Goal: Task Accomplishment & Management: Use online tool/utility

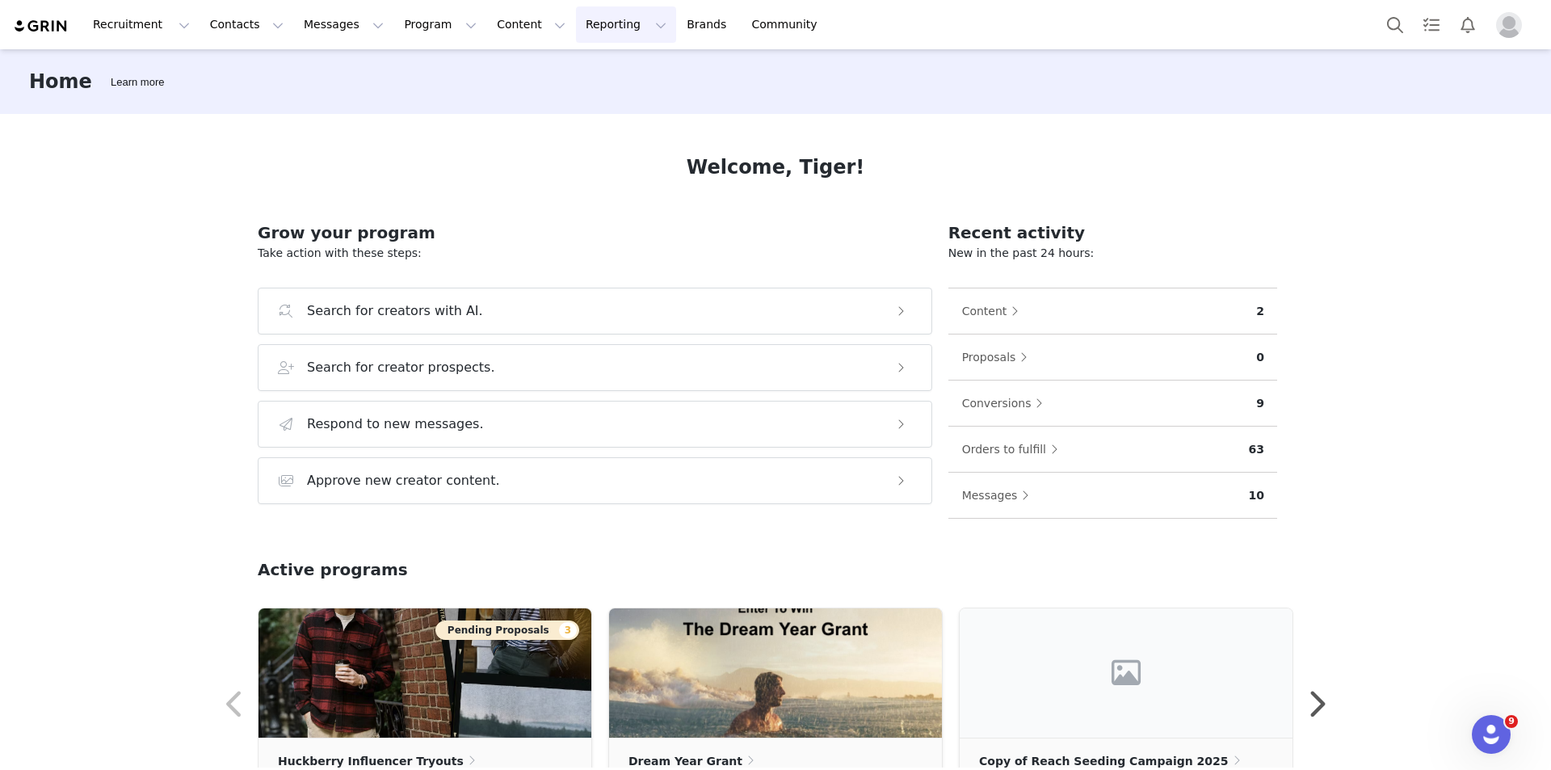
click at [576, 29] on button "Reporting Reporting" at bounding box center [626, 24] width 100 height 36
click at [559, 105] on p "Report Builder" at bounding box center [569, 101] width 81 height 17
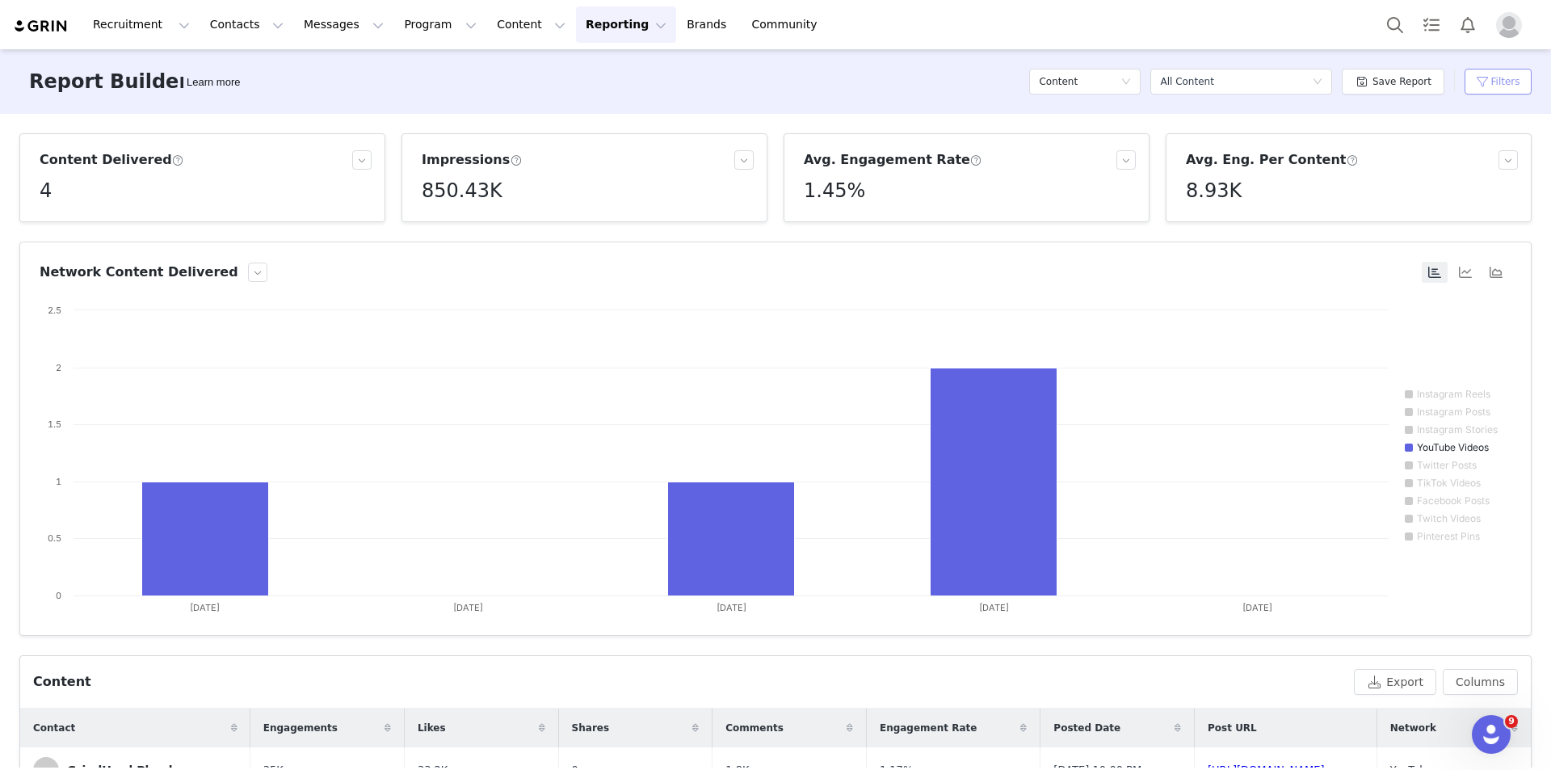
click at [1491, 86] on button "Filters" at bounding box center [1498, 82] width 67 height 26
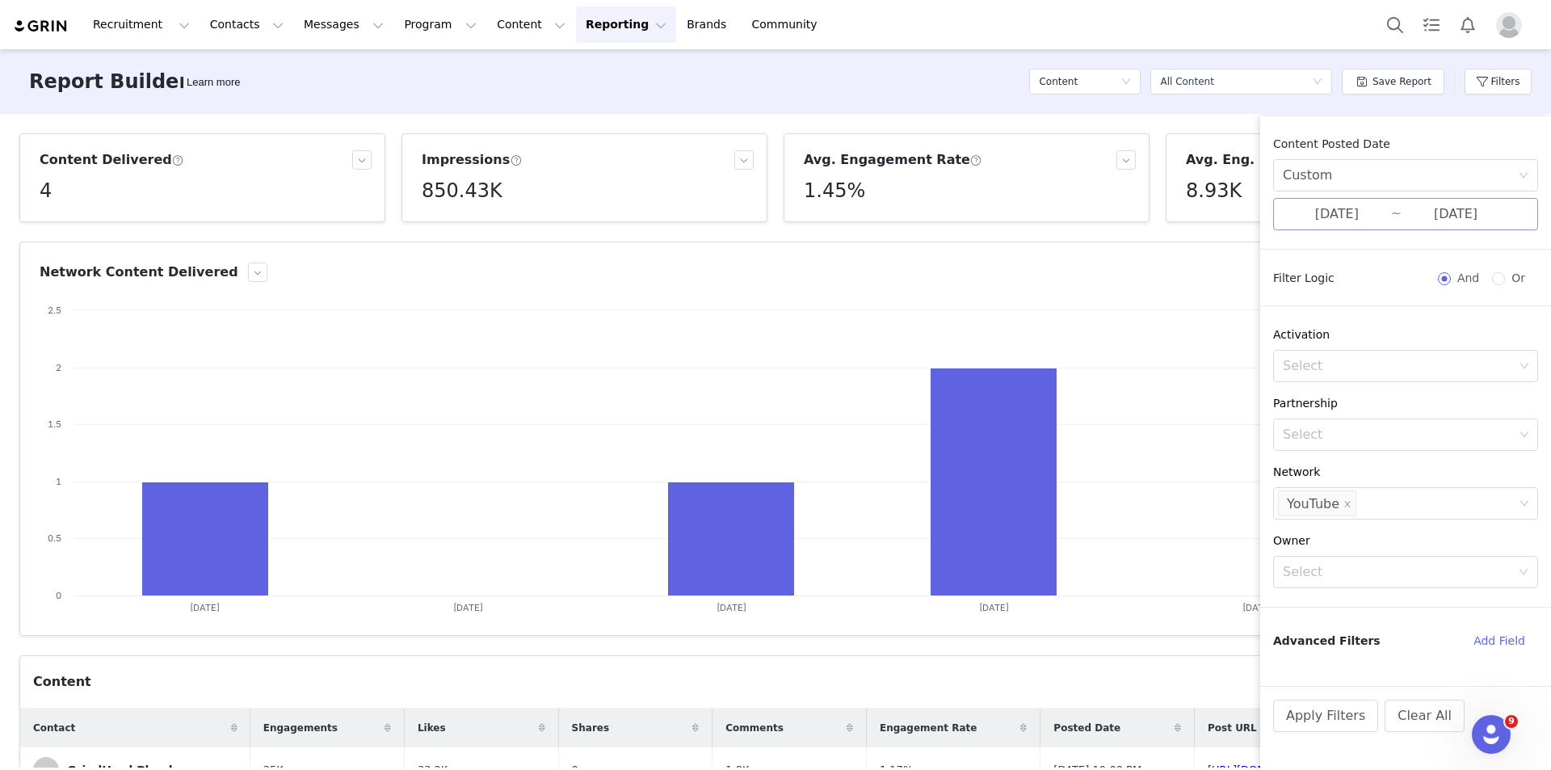
click at [1372, 209] on input "08/01/2025" at bounding box center [1337, 214] width 108 height 21
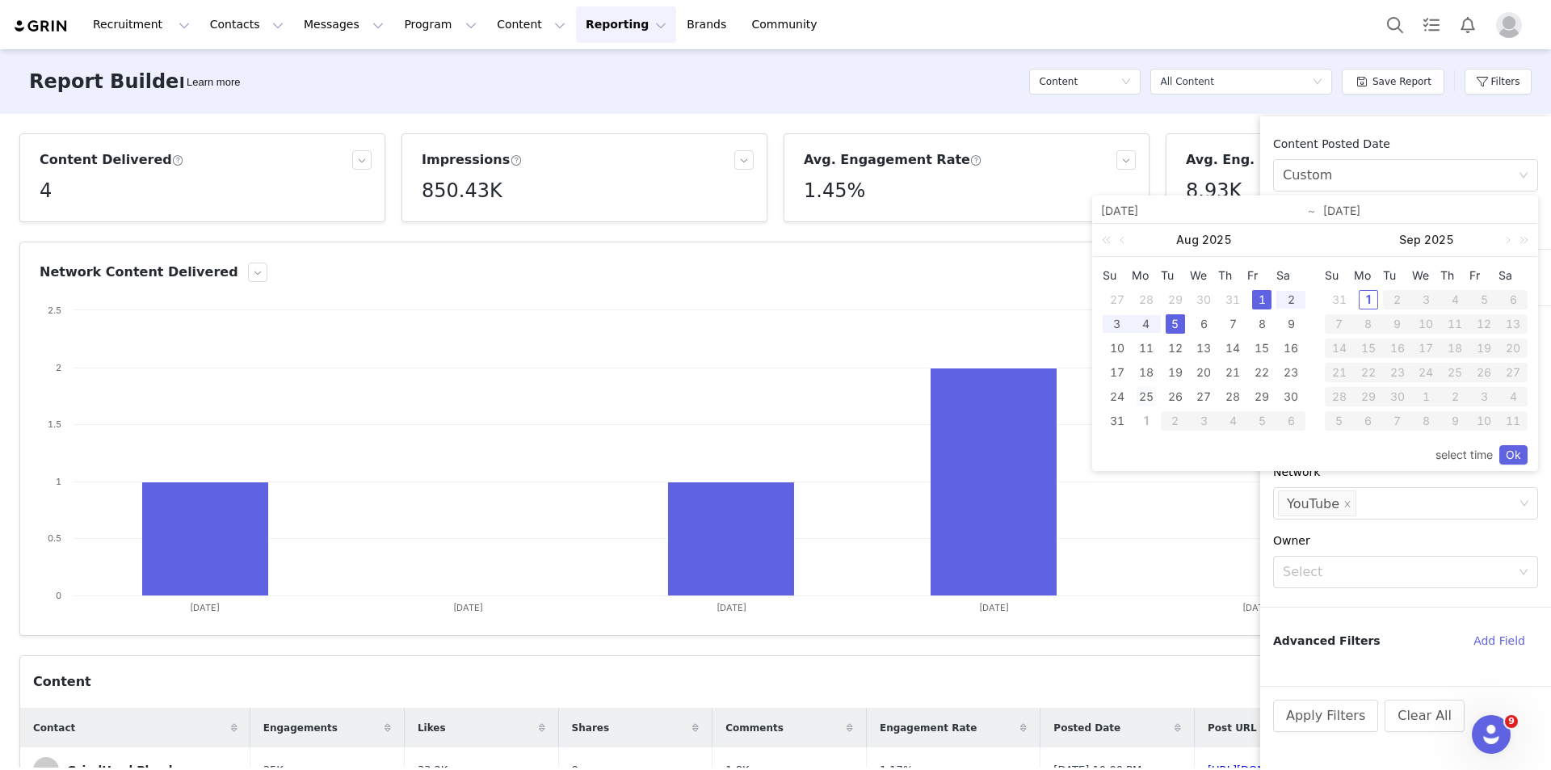
click at [1147, 402] on div "25" at bounding box center [1146, 396] width 19 height 19
click at [1120, 424] on div "31" at bounding box center [1117, 420] width 19 height 19
type input "08/25/2025"
type input "08/31/2025"
type input "08/25/2025"
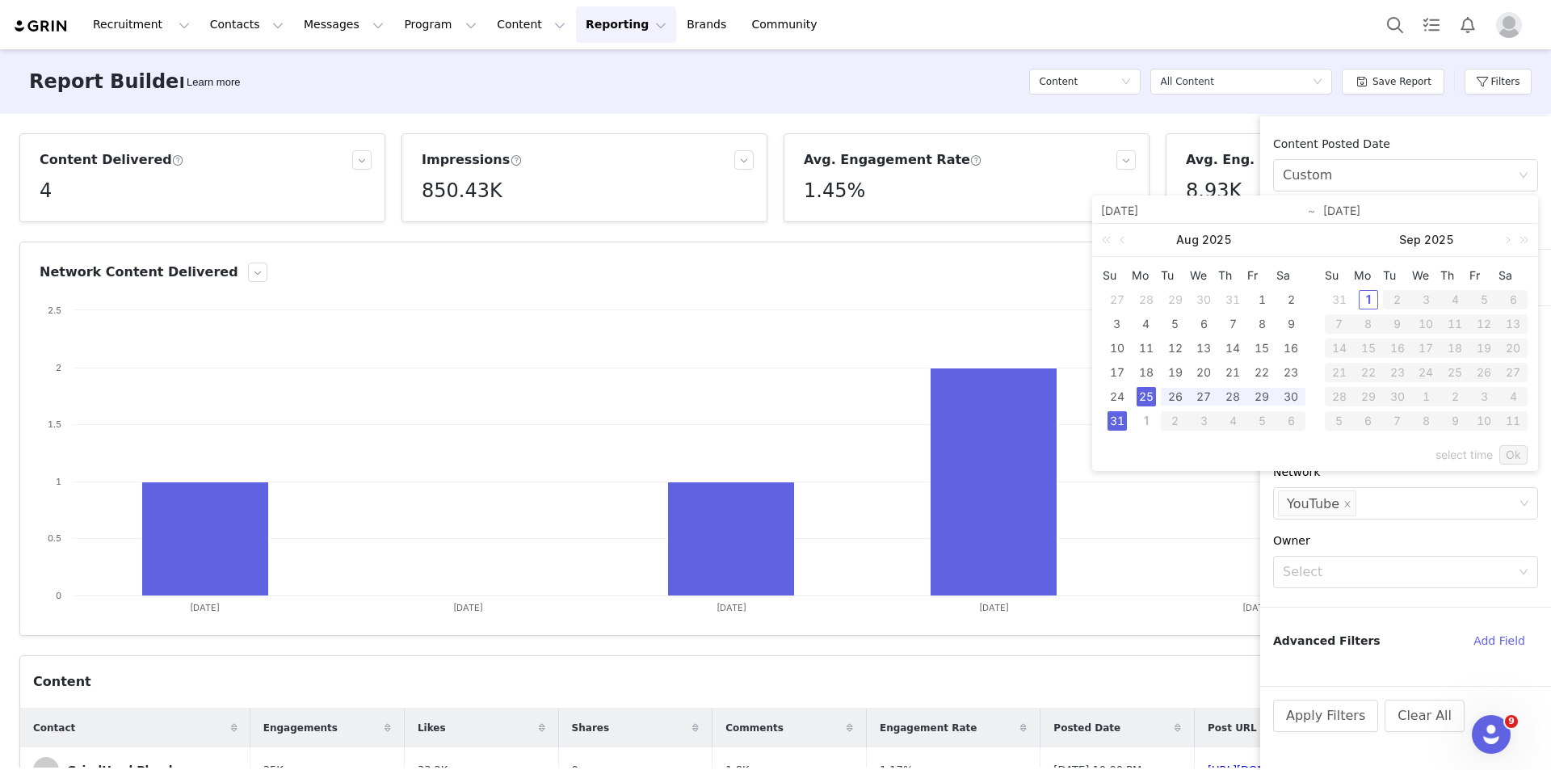
type input "08/31/2025"
click at [1514, 456] on link "Ok" at bounding box center [1513, 454] width 28 height 19
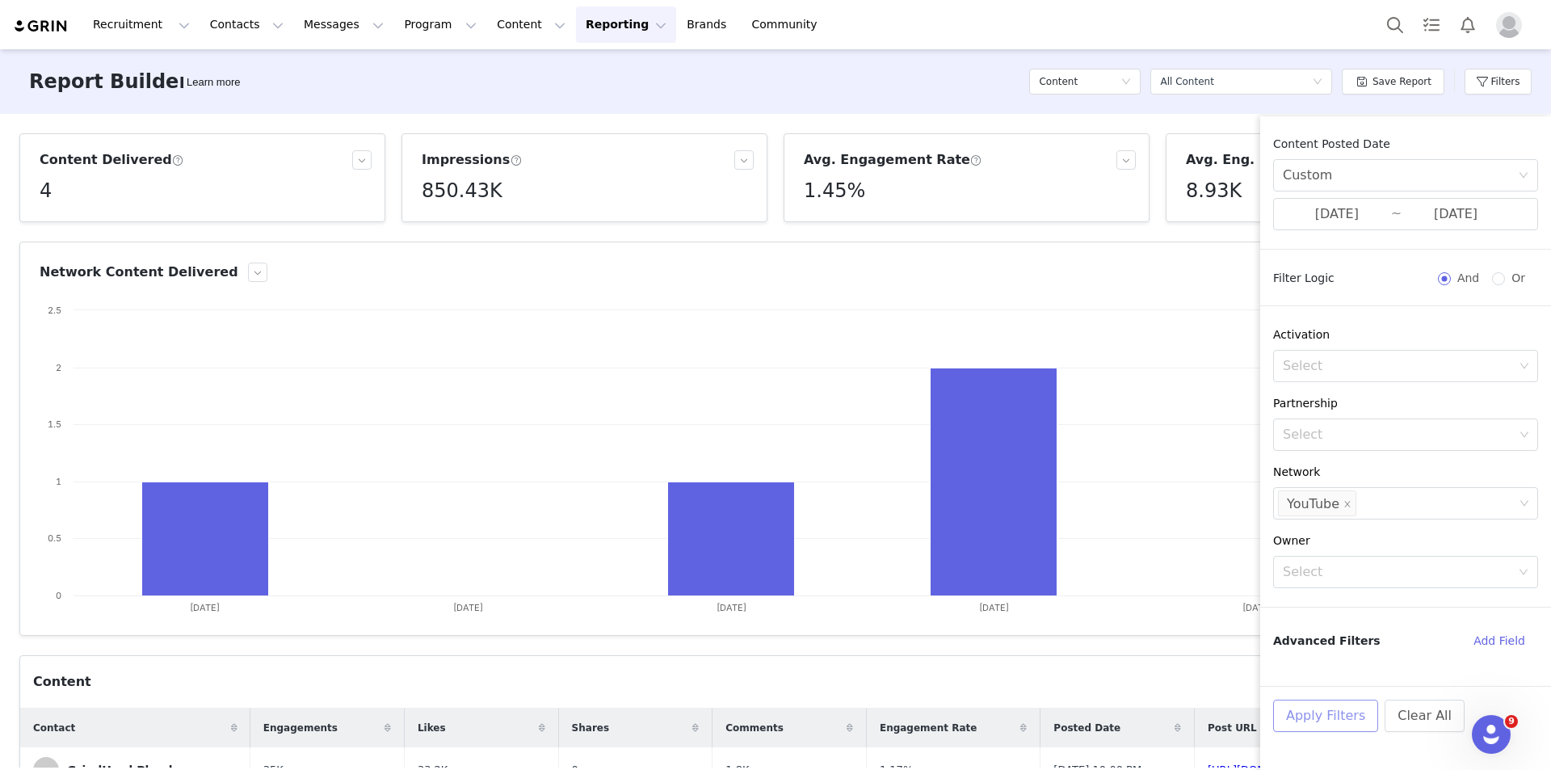
click at [1322, 721] on button "Apply Filters" at bounding box center [1325, 716] width 105 height 32
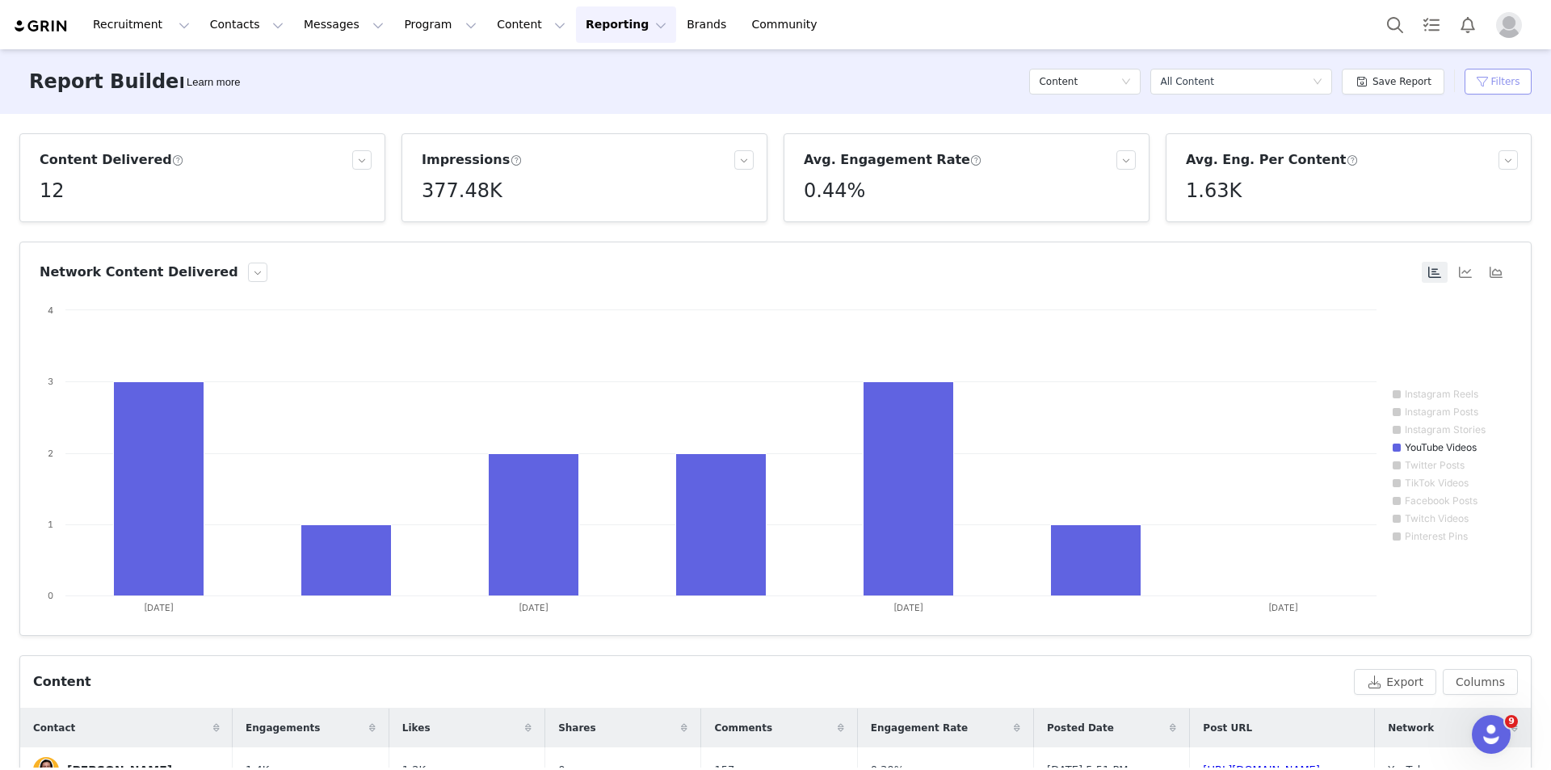
click at [1489, 87] on button "Filters" at bounding box center [1498, 82] width 67 height 26
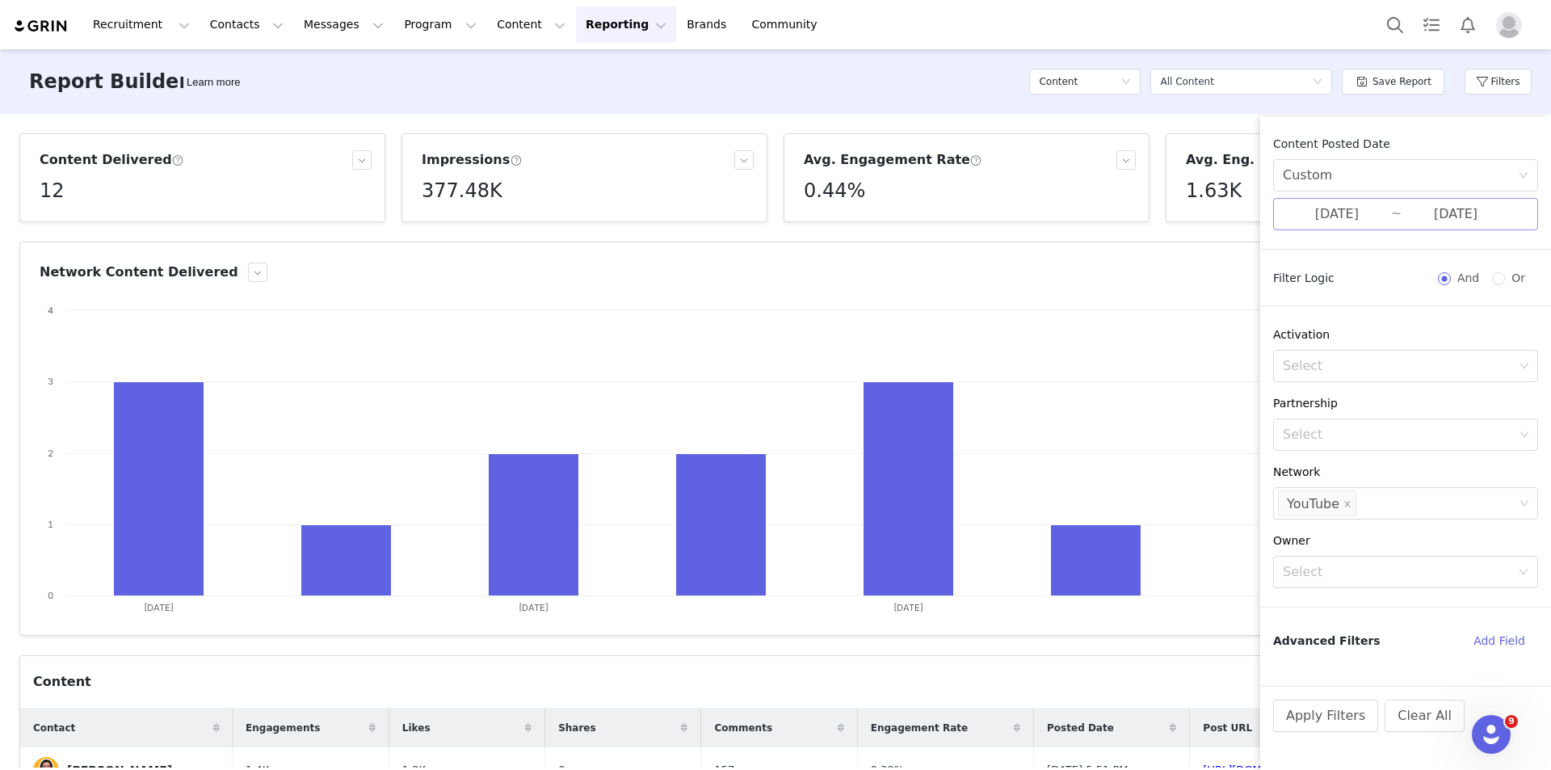
click at [1351, 217] on input "08/25/2025" at bounding box center [1337, 214] width 108 height 21
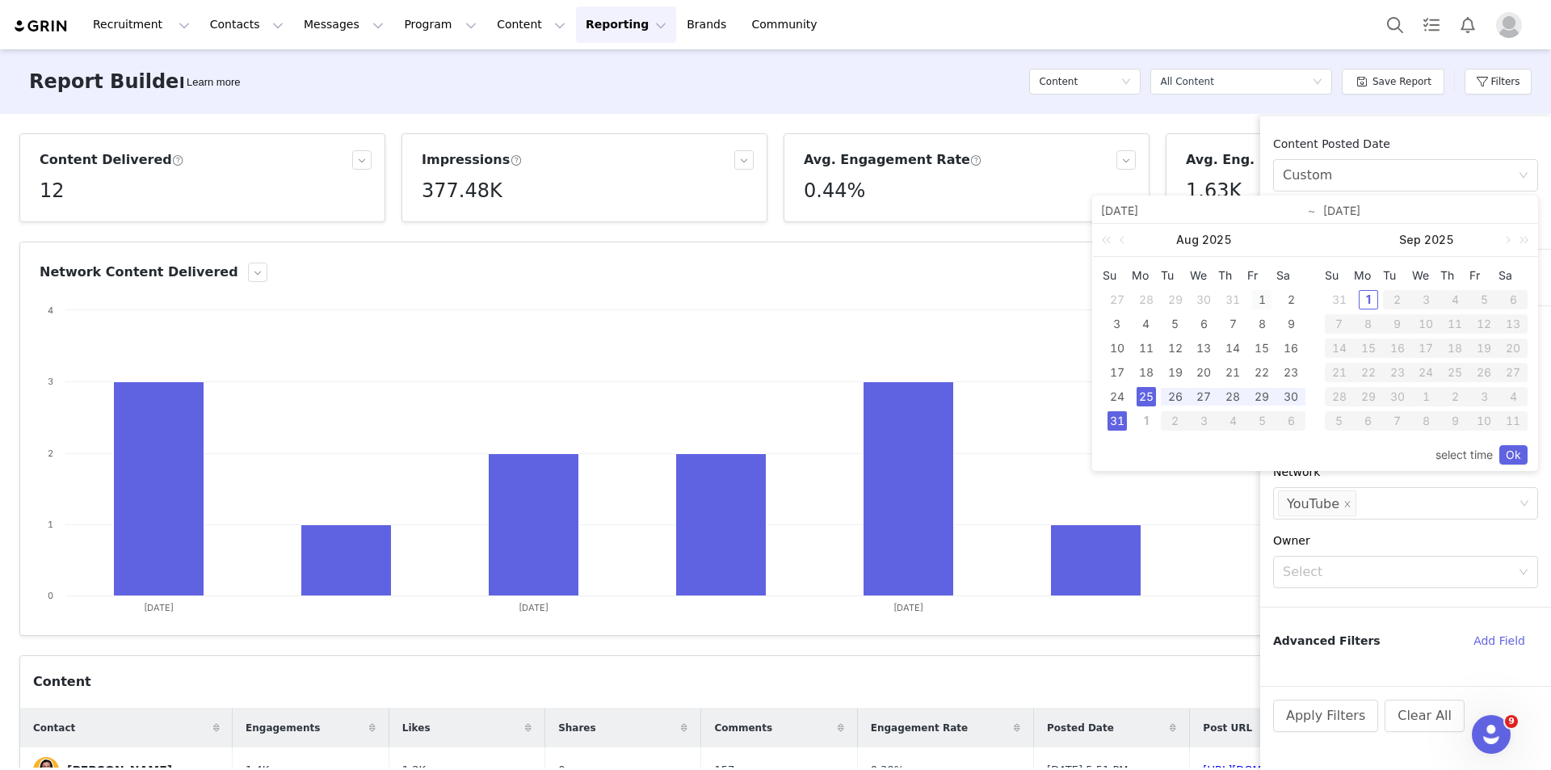
click at [1264, 294] on div "1" at bounding box center [1261, 299] width 19 height 19
click at [1118, 421] on div "31" at bounding box center [1117, 420] width 19 height 19
type input "08/01/2025"
click at [1371, 300] on div "1" at bounding box center [1368, 299] width 19 height 19
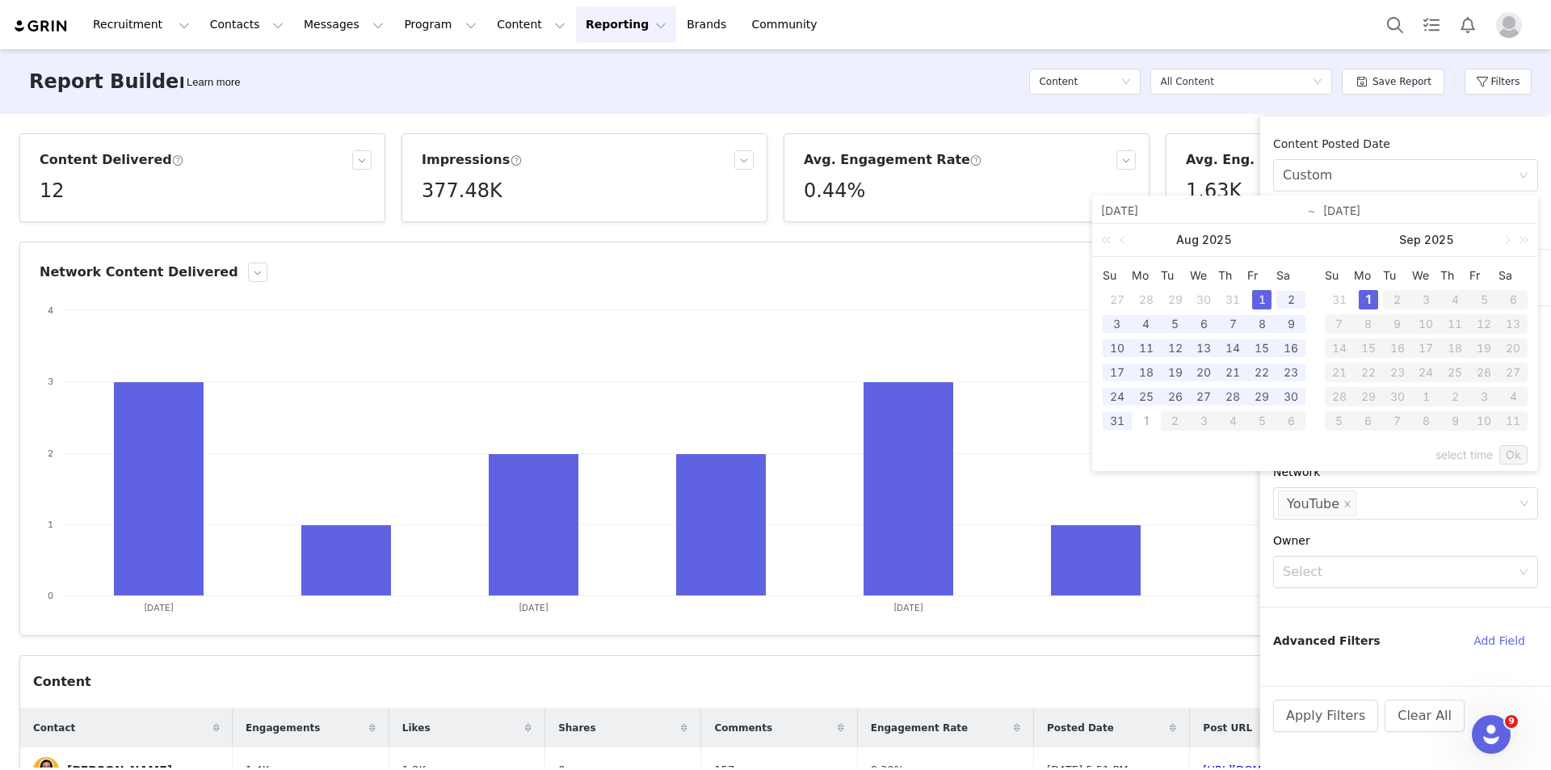
click at [1258, 294] on div "1" at bounding box center [1261, 299] width 19 height 19
type input "09/01/2025"
click at [1516, 460] on link "Ok" at bounding box center [1513, 454] width 28 height 19
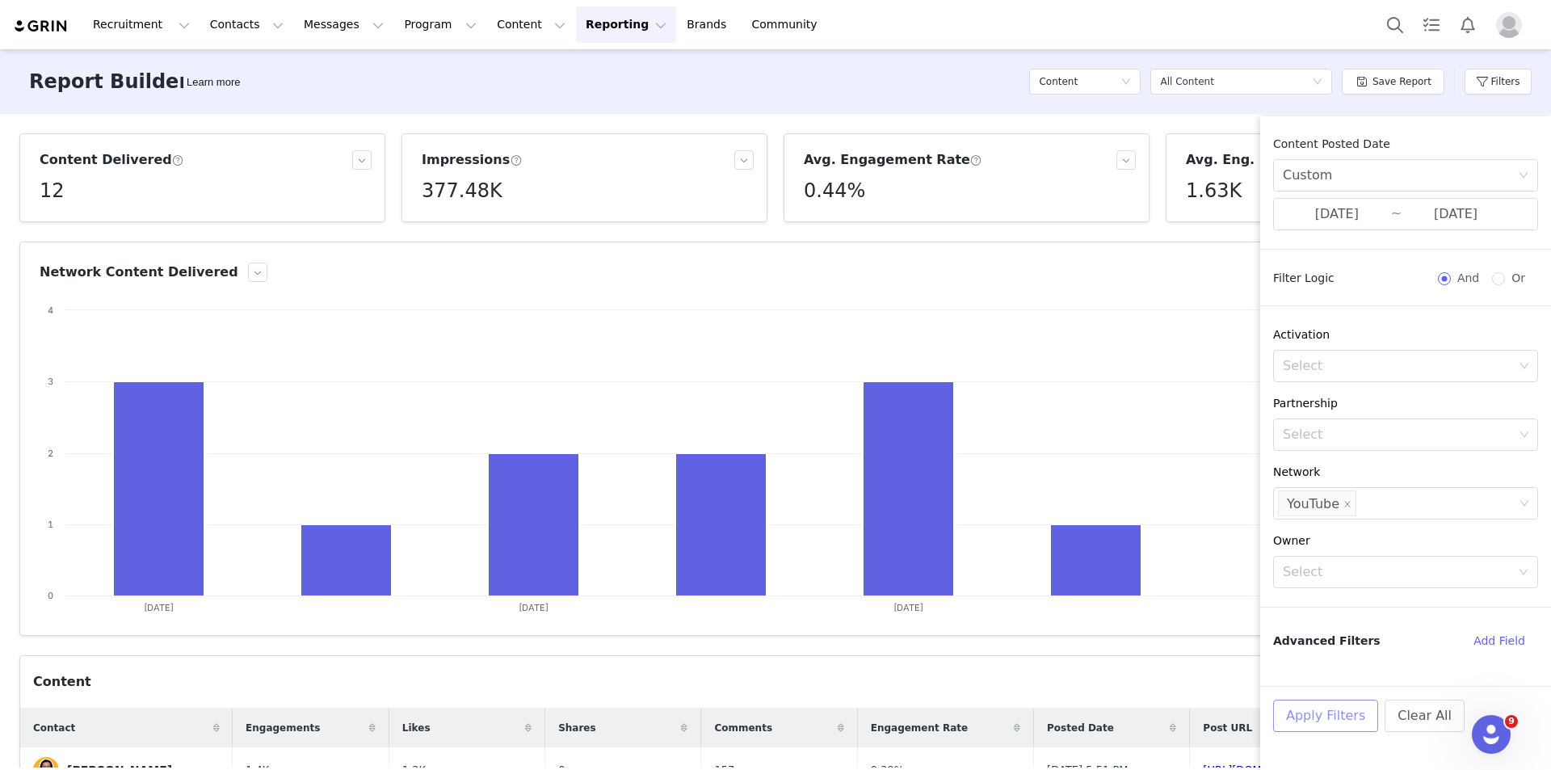
click at [1313, 715] on button "Apply Filters" at bounding box center [1325, 716] width 105 height 32
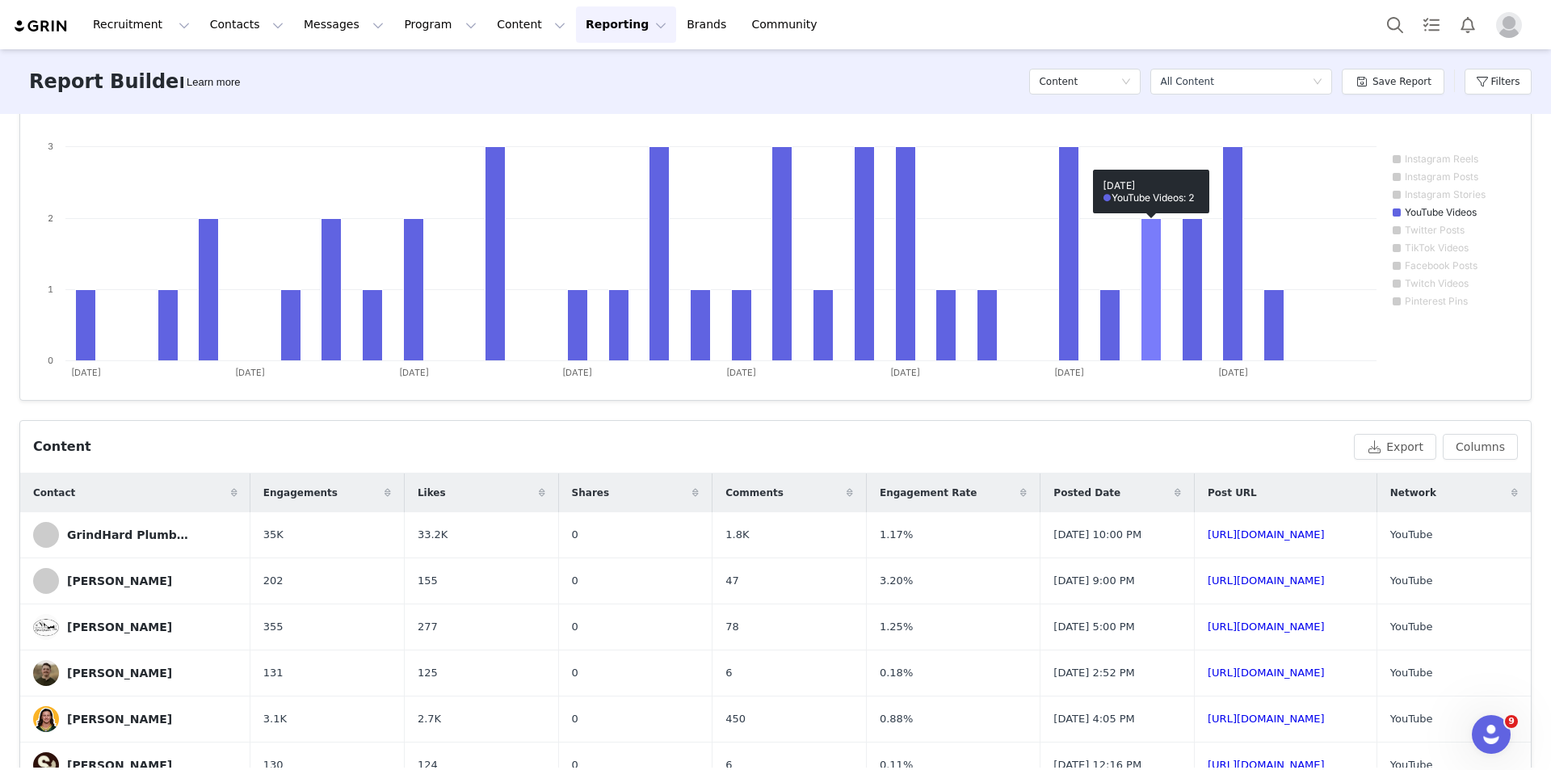
scroll to position [236, 0]
click at [1337, 539] on td "https://www.youtube.com/watch?v=RMEDbLtssXM" at bounding box center [1286, 534] width 183 height 46
drag, startPoint x: 1335, startPoint y: 536, endPoint x: 1057, endPoint y: 536, distance: 278.7
click at [1057, 536] on tr "GrindHard PlumbingCo 35K 33.2K 0 1.8K 1.17% Aug 1, 2025 10:00 PM https://www.yo…" at bounding box center [775, 534] width 1511 height 46
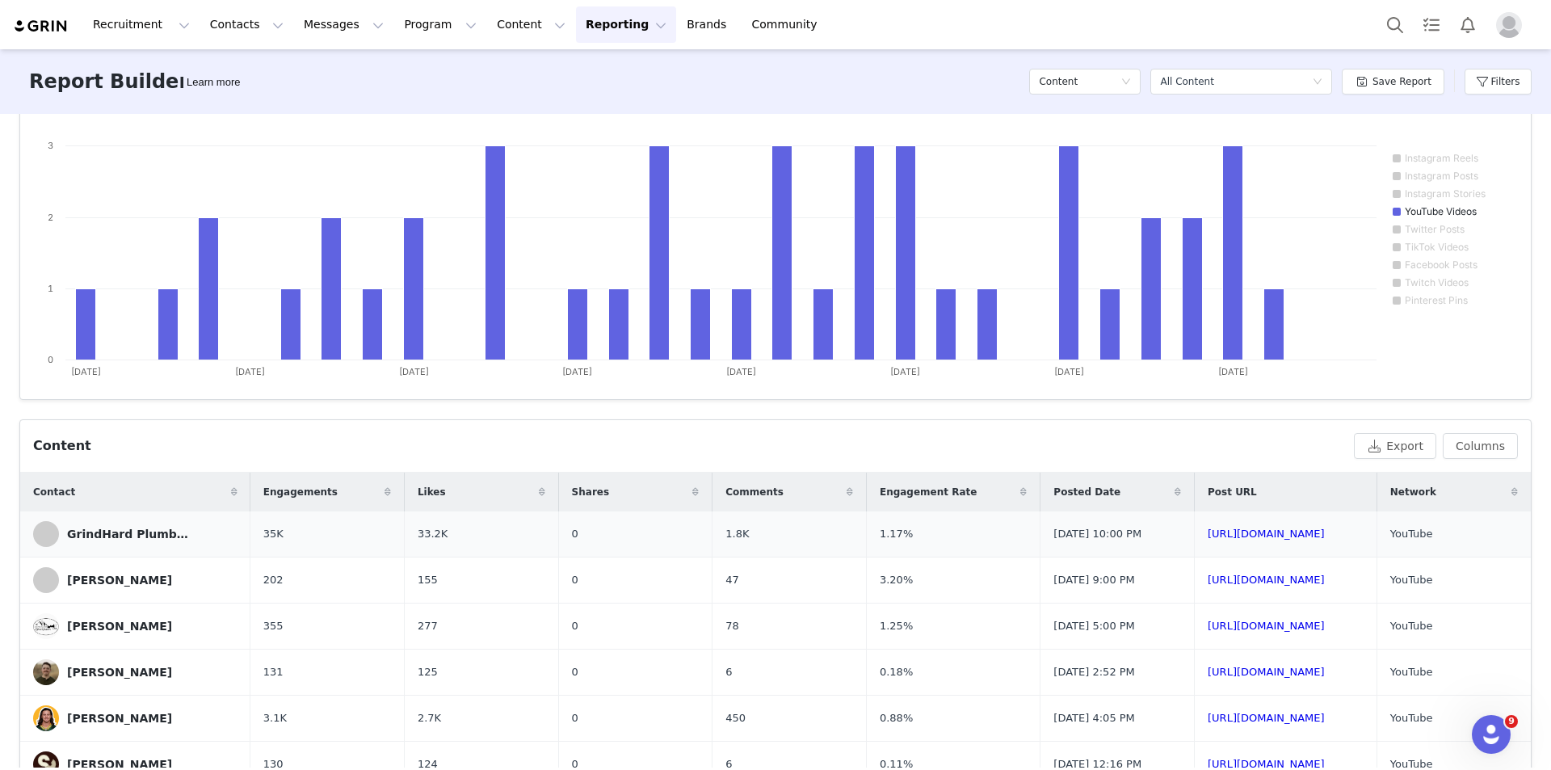
copy tr "https://www.youtube.com/watch?v=RMEDbLtssXM"
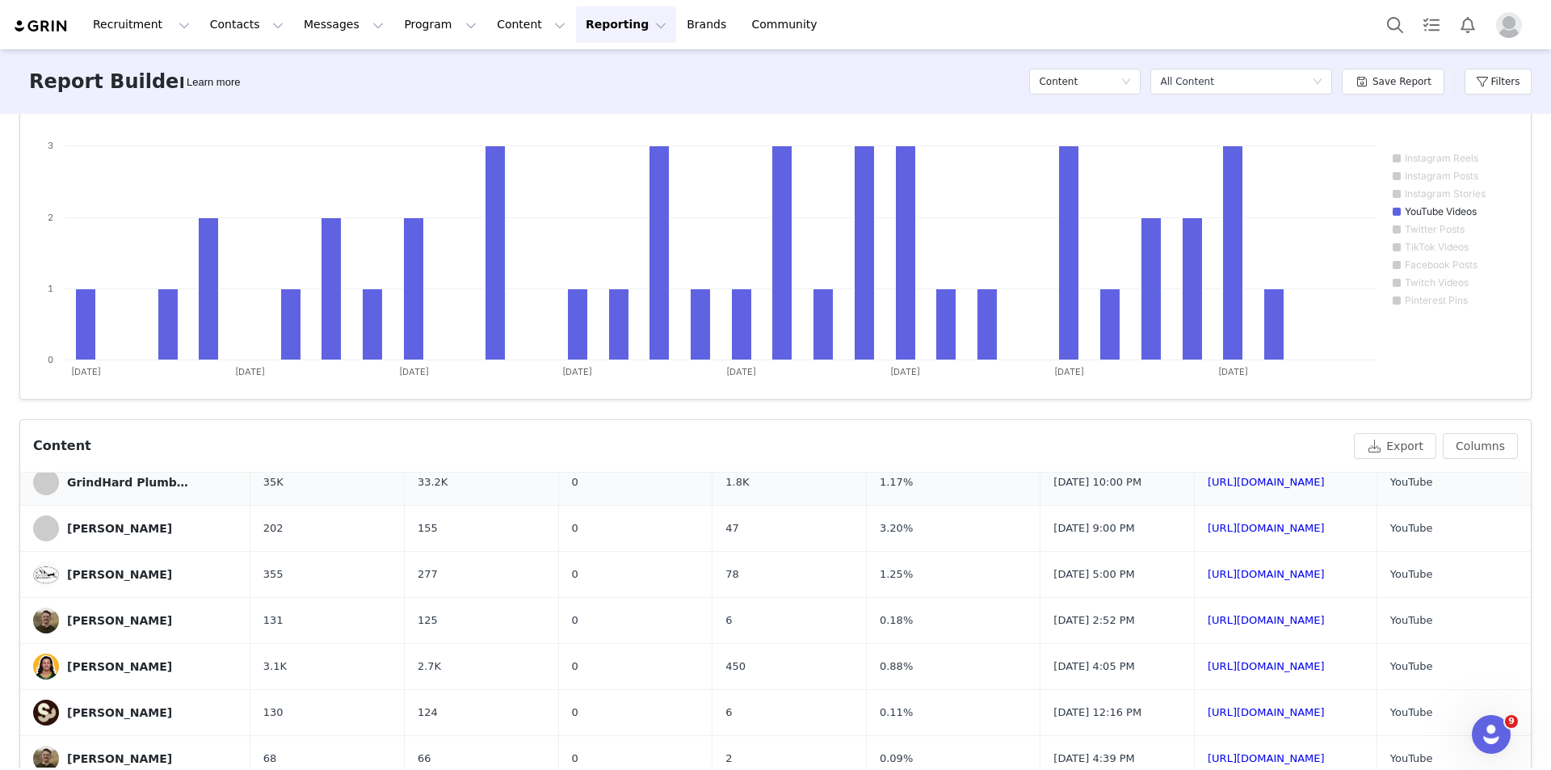
scroll to position [51, 0]
click at [1401, 439] on button "Export" at bounding box center [1395, 446] width 82 height 26
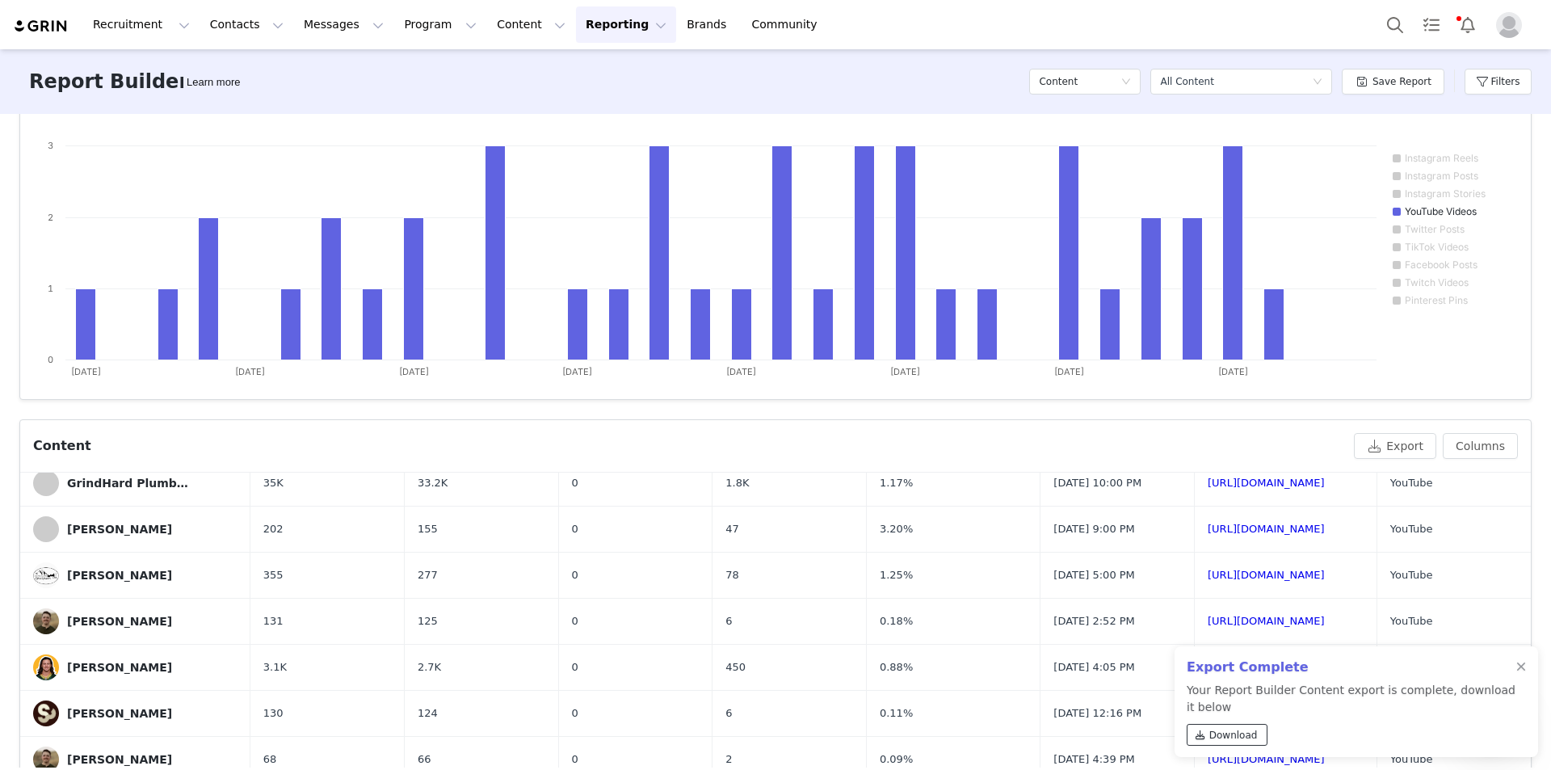
click at [1249, 734] on span "Download" at bounding box center [1233, 735] width 48 height 15
